Goal: Task Accomplishment & Management: Manage account settings

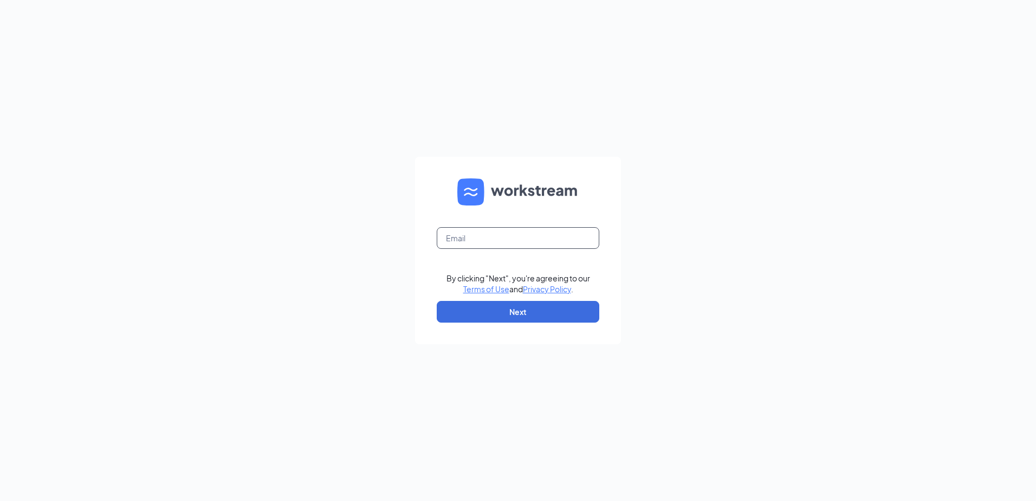
click at [516, 241] on input "text" at bounding box center [518, 238] width 163 height 22
type input "[EMAIL_ADDRESS][DOMAIN_NAME]"
click at [512, 305] on button "Next" at bounding box center [518, 312] width 163 height 22
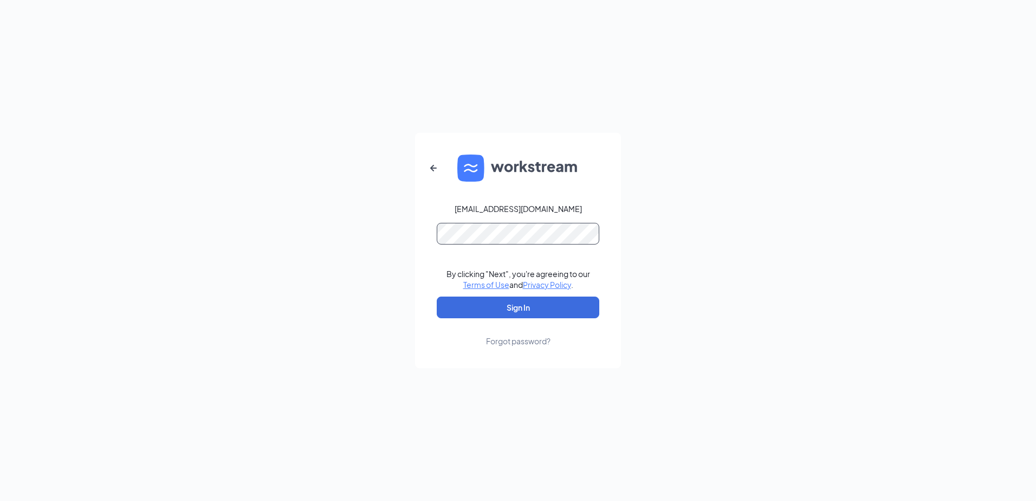
click at [524, 225] on form "[EMAIL_ADDRESS][DOMAIN_NAME] By clicking "Next", you're agreeing to our Terms o…" at bounding box center [518, 250] width 206 height 235
click at [525, 299] on button "Sign In" at bounding box center [518, 307] width 163 height 22
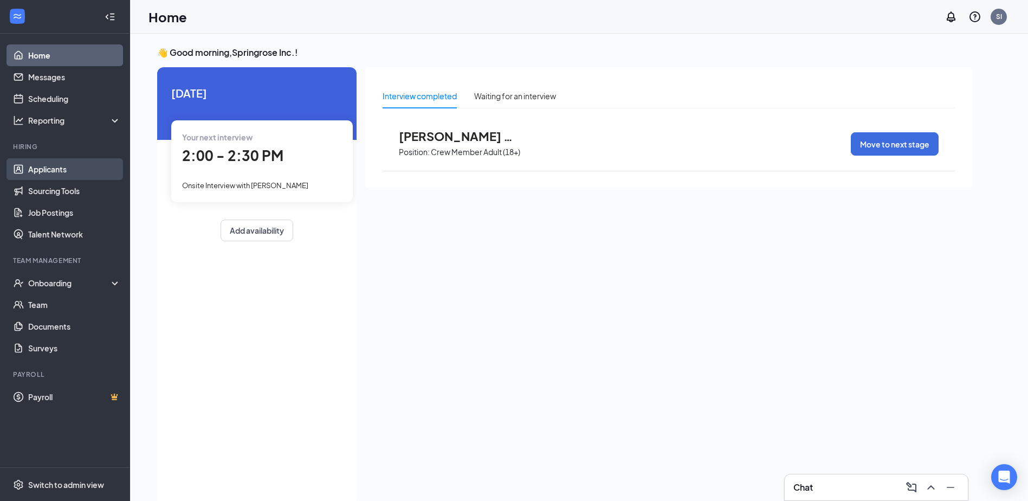
click at [56, 168] on link "Applicants" at bounding box center [74, 169] width 93 height 22
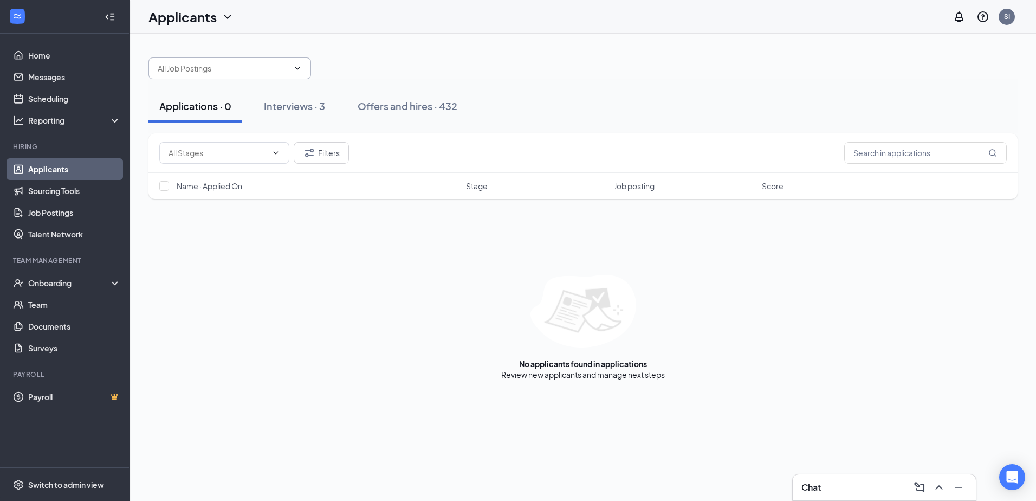
click at [244, 72] on input "text" at bounding box center [223, 68] width 131 height 12
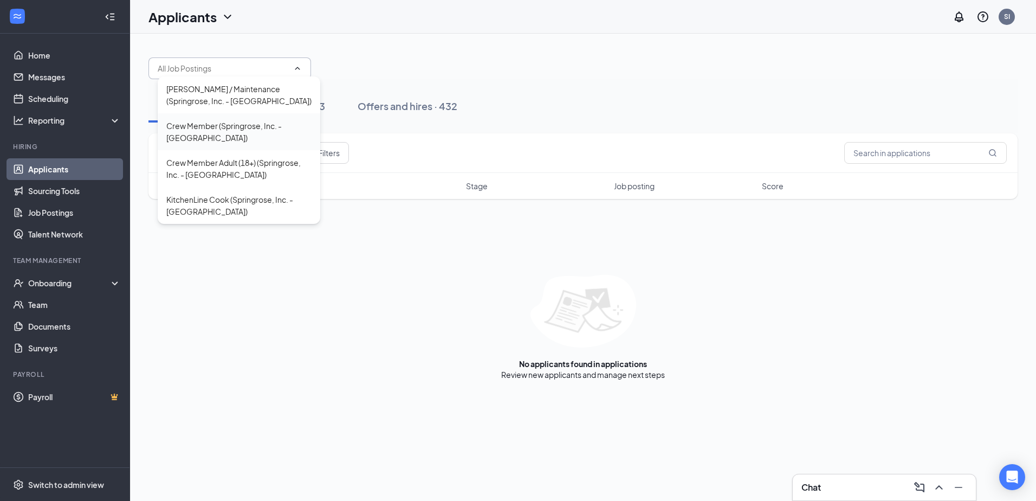
click at [267, 131] on div "Crew Member (Springrose, Inc. - Fargo 13th Ave)" at bounding box center [238, 132] width 145 height 24
type input "Crew Member (Springrose, Inc. - Fargo 13th Ave)"
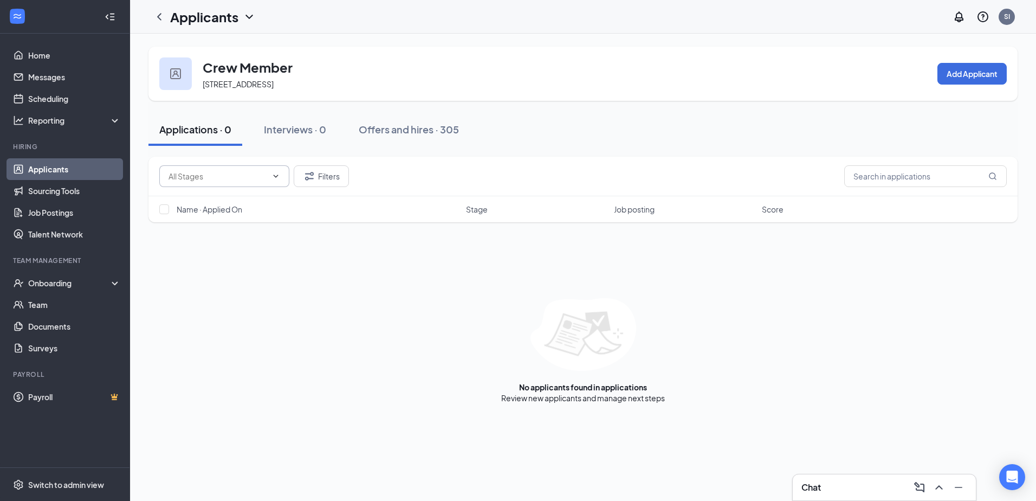
click at [274, 176] on icon "ChevronDown" at bounding box center [276, 176] width 9 height 9
click at [274, 179] on icon "ChevronDown" at bounding box center [276, 176] width 9 height 9
click at [265, 173] on input "text" at bounding box center [218, 176] width 99 height 12
click at [298, 140] on button "Interviews · 0" at bounding box center [295, 129] width 84 height 33
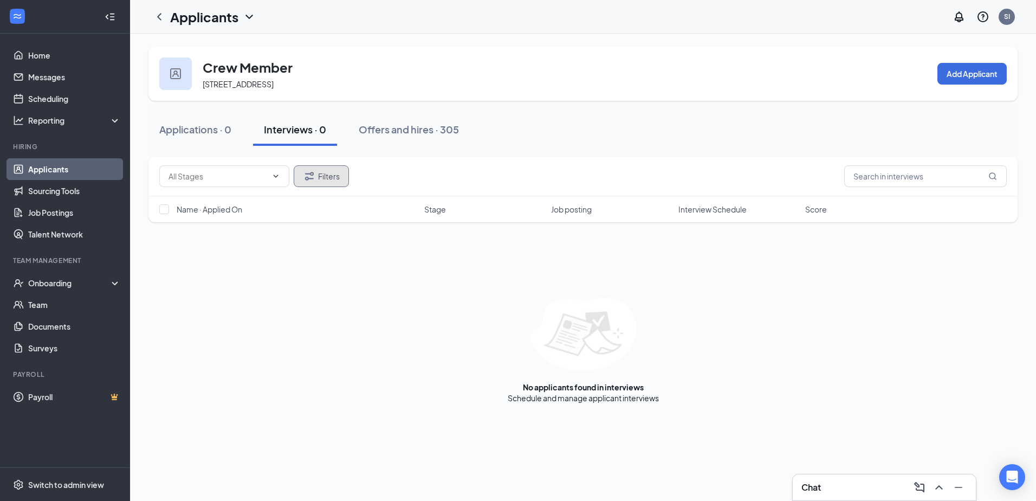
click at [338, 175] on button "Filters" at bounding box center [321, 176] width 55 height 22
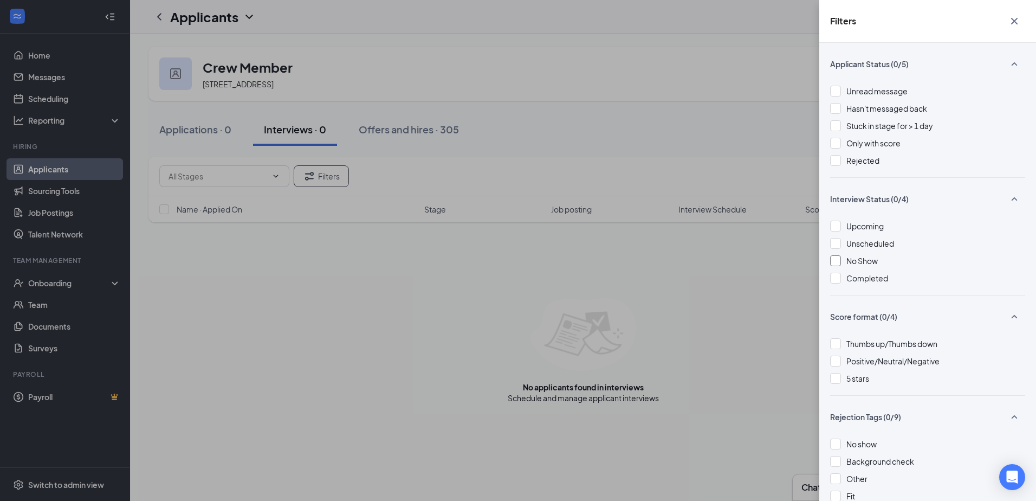
click at [840, 260] on div at bounding box center [835, 260] width 11 height 11
click at [839, 279] on div at bounding box center [835, 278] width 11 height 11
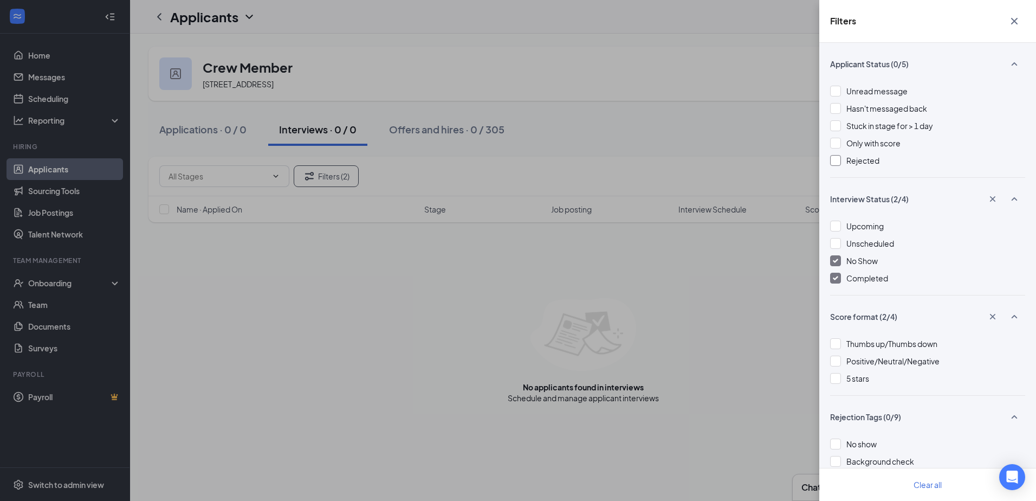
click at [838, 160] on div at bounding box center [835, 160] width 11 height 11
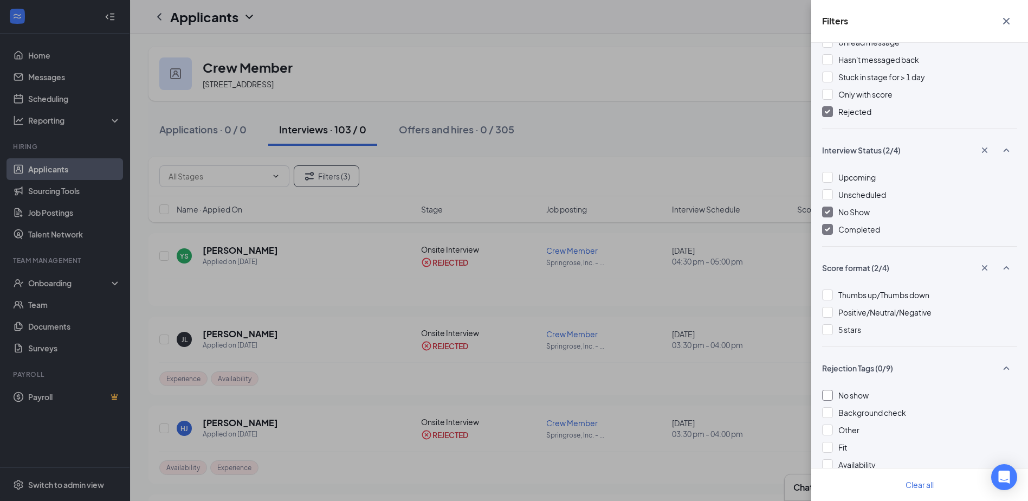
scroll to position [271, 0]
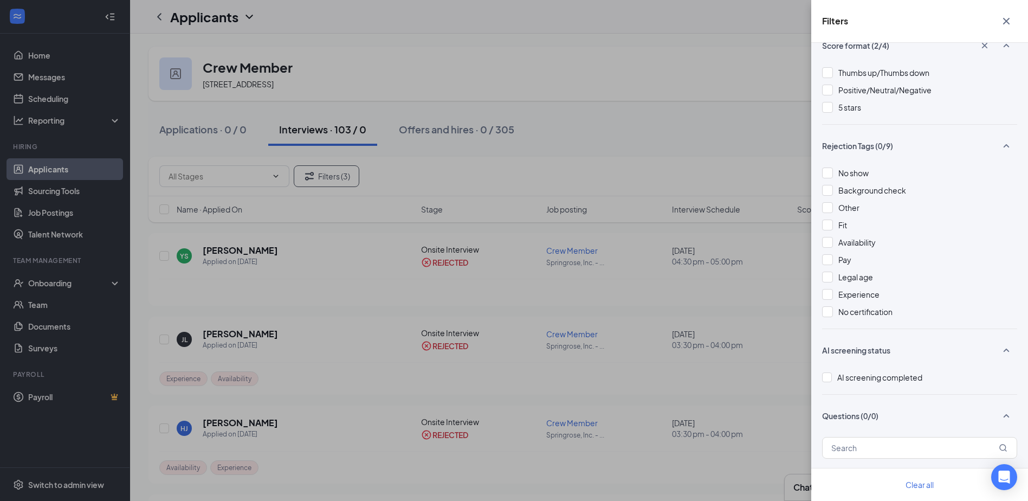
click at [635, 287] on div "Filters Applicant Status (1/5) Unread message Hasn't messaged back Stuck in sta…" at bounding box center [514, 250] width 1028 height 501
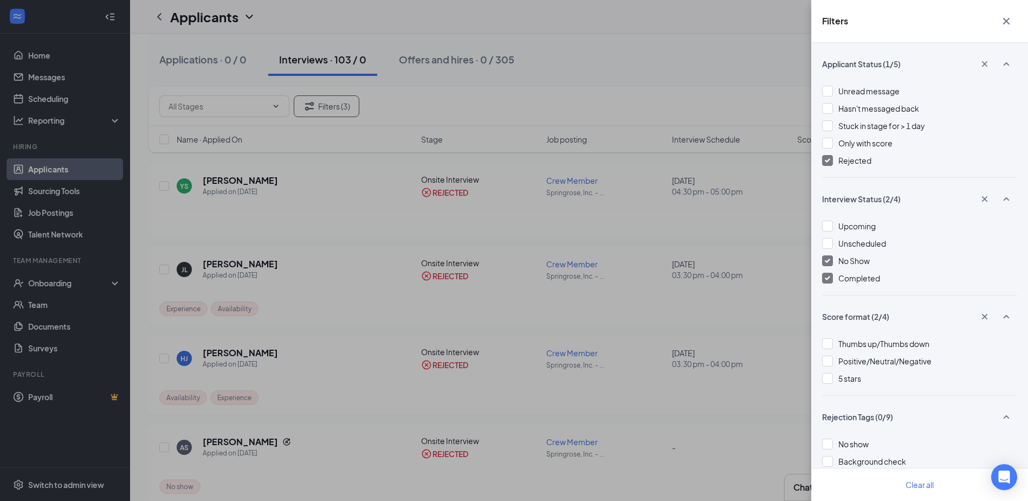
scroll to position [217, 0]
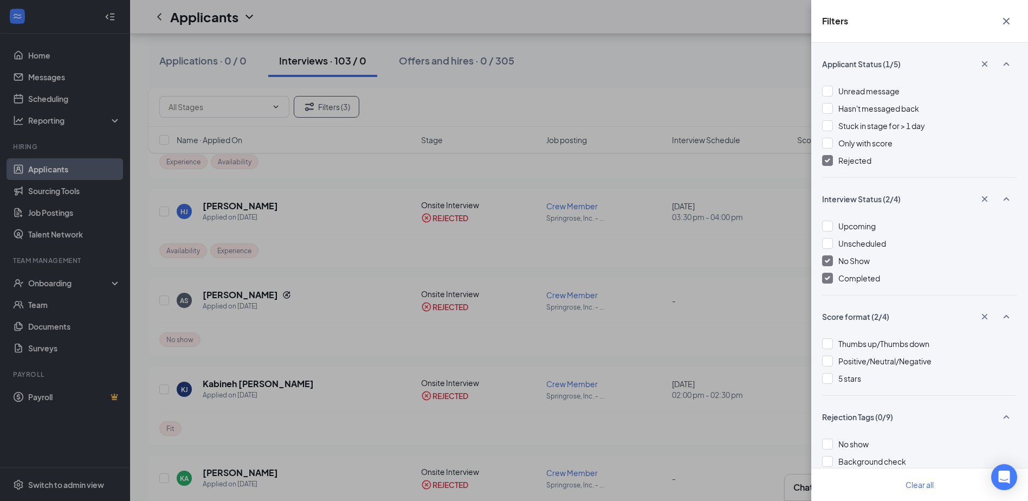
click at [672, 339] on div "Filters Applicant Status (1/5) Unread message Hasn't messaged back Stuck in sta…" at bounding box center [514, 250] width 1028 height 501
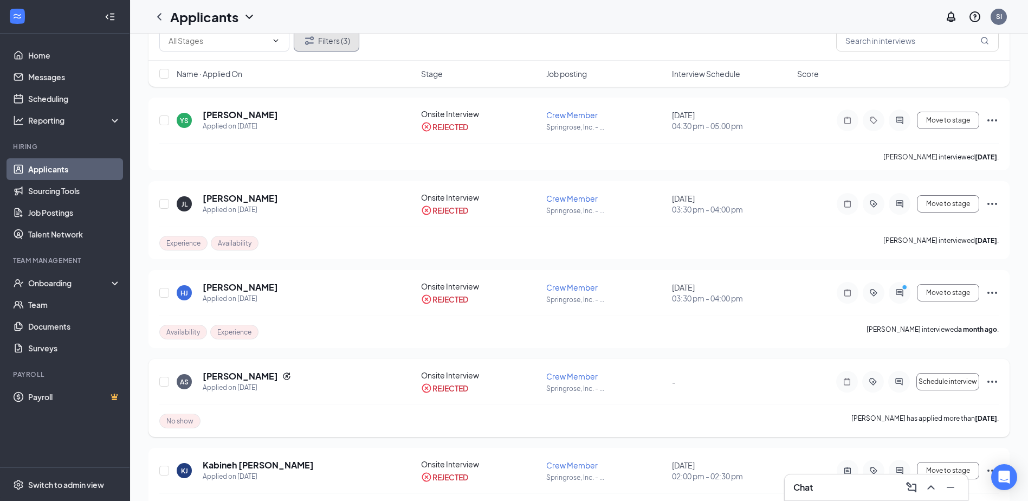
scroll to position [0, 0]
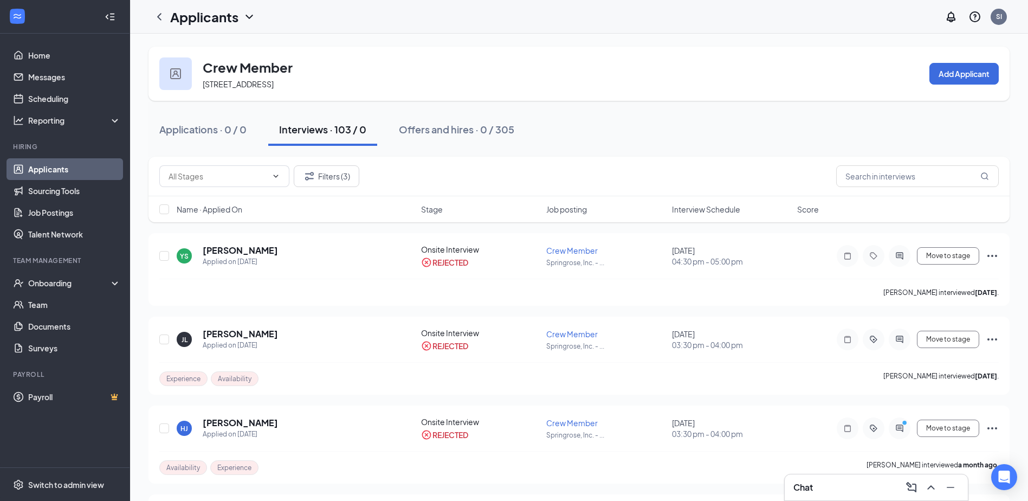
click at [695, 218] on div "Name · Applied On Stage Job posting Interview Schedule Score" at bounding box center [579, 209] width 861 height 26
click at [700, 210] on span "Interview Schedule" at bounding box center [706, 209] width 68 height 11
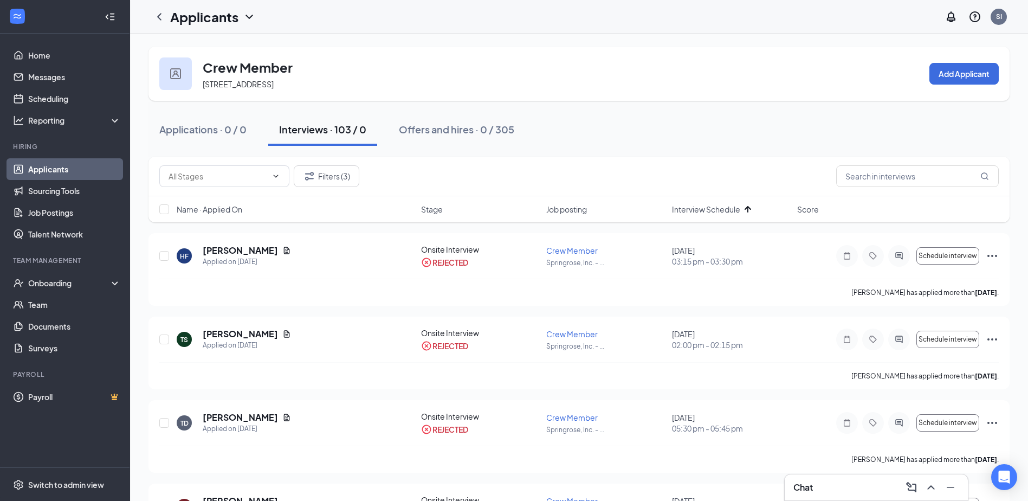
click at [701, 206] on span "Interview Schedule" at bounding box center [706, 209] width 68 height 11
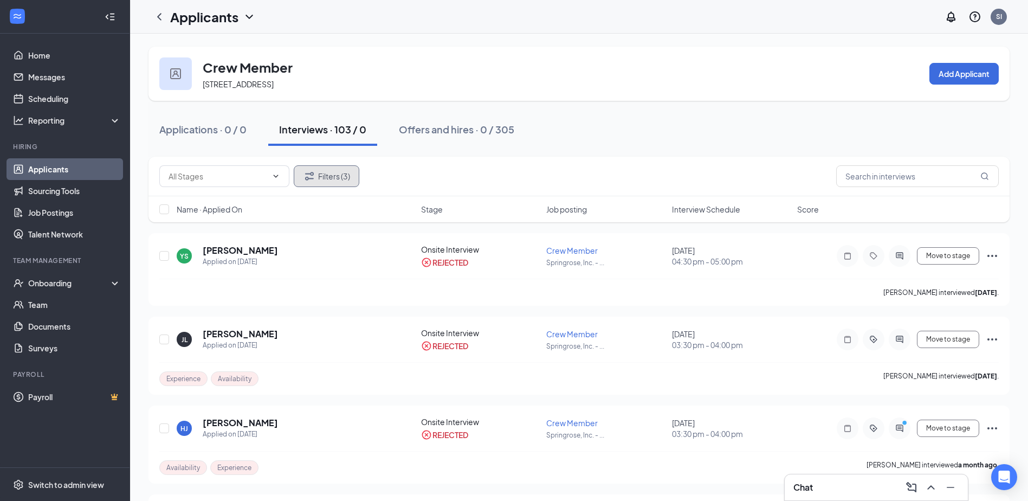
click at [321, 176] on button "Filters (3)" at bounding box center [327, 176] width 66 height 22
